Goal: Task Accomplishment & Management: Use online tool/utility

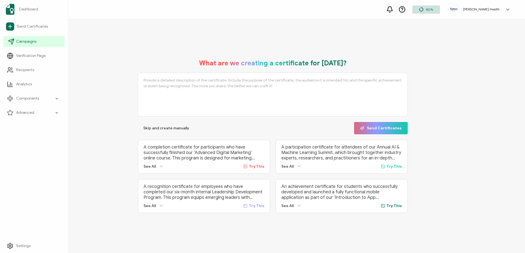
click at [29, 40] on span "Campaigns" at bounding box center [26, 41] width 20 height 5
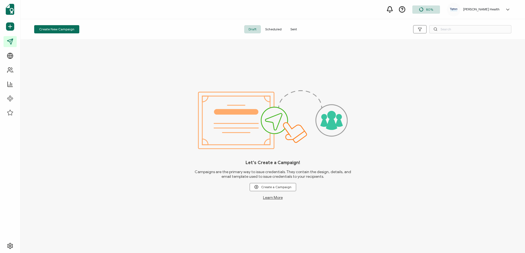
click at [291, 30] on span "Sent" at bounding box center [293, 29] width 15 height 8
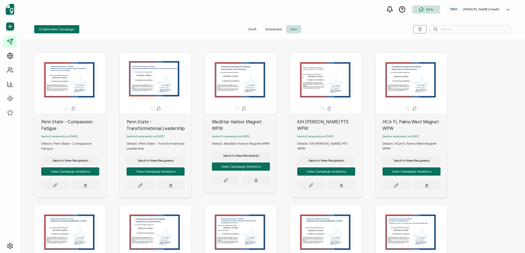
click at [453, 111] on div "The recipient’s full name, which will be automatically filled based on the info…" at bounding box center [417, 125] width 85 height 144
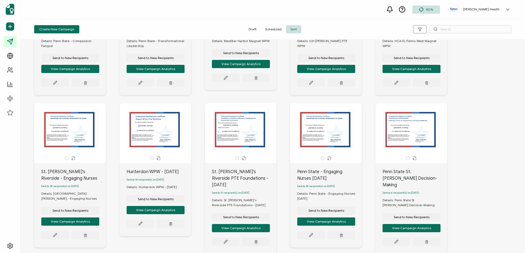
scroll to position [134, 0]
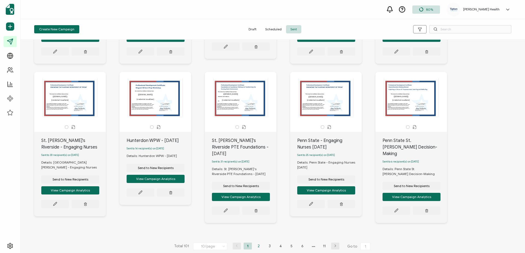
click at [257, 242] on li "2" at bounding box center [258, 245] width 8 height 7
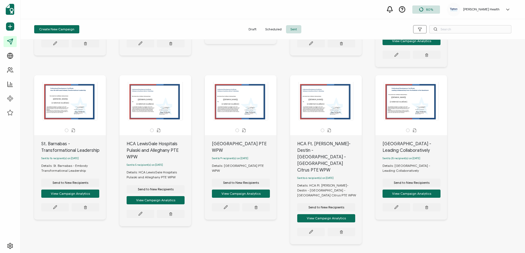
scroll to position [147, 0]
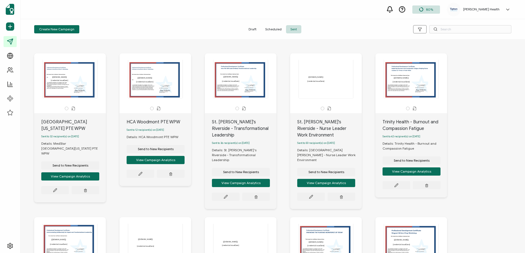
scroll to position [145, 0]
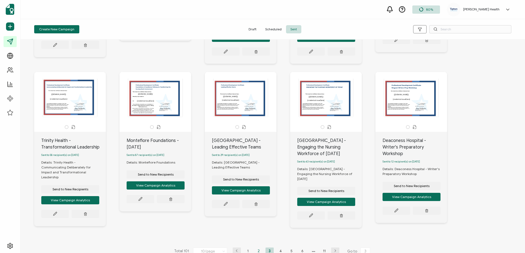
click at [254, 247] on li "2" at bounding box center [258, 250] width 8 height 7
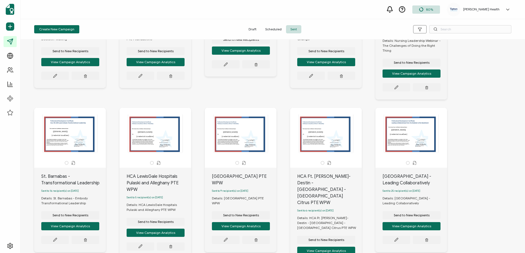
scroll to position [147, 0]
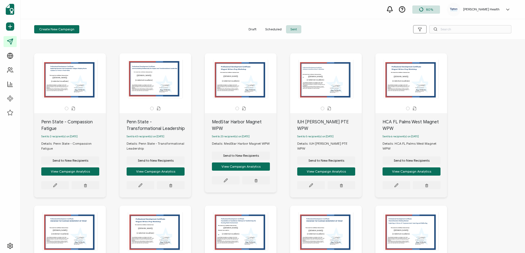
click at [505, 10] on icon at bounding box center [507, 9] width 5 height 5
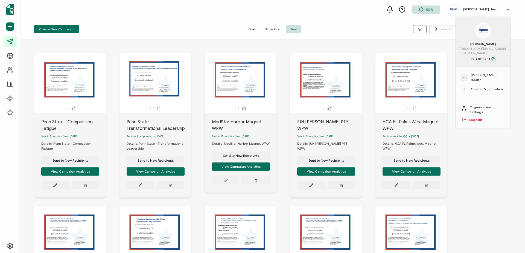
click at [478, 117] on link "Log Out" at bounding box center [475, 119] width 13 height 5
